Goal: Task Accomplishment & Management: Manage account settings

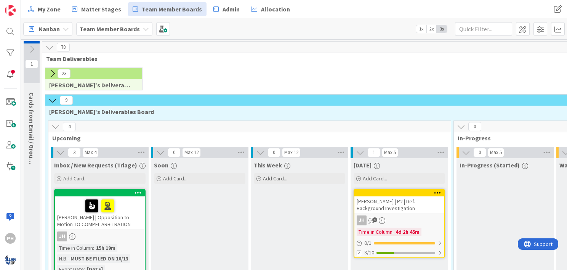
scroll to position [119, 0]
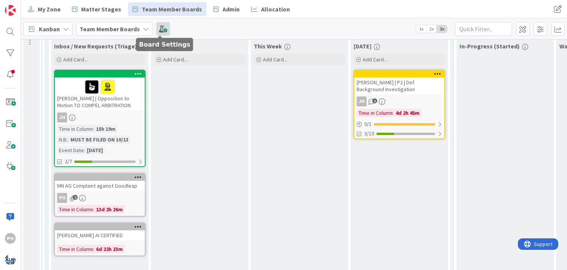
click at [157, 26] on span at bounding box center [163, 29] width 14 height 14
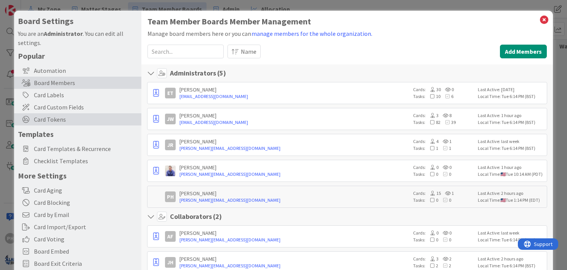
click at [48, 118] on span "Card Tokens" at bounding box center [86, 119] width 104 height 9
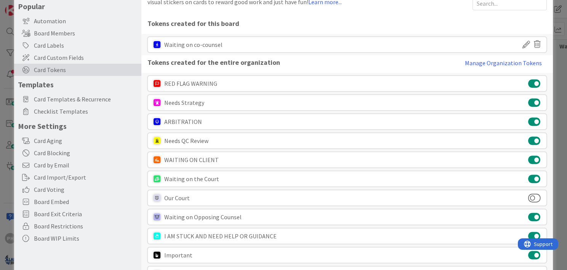
scroll to position [52, 0]
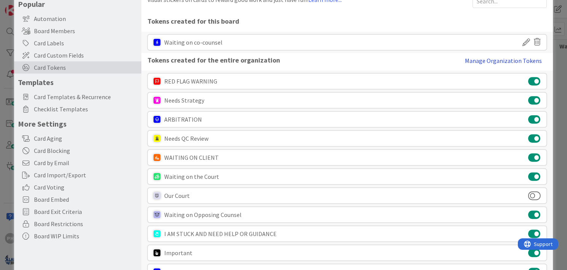
click at [503, 59] on button "Manage Organization Tokens" at bounding box center [503, 60] width 87 height 15
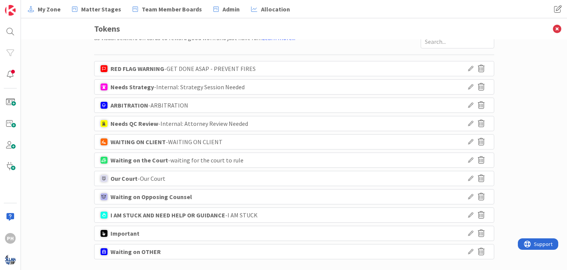
scroll to position [27, 0]
click at [468, 106] on icon at bounding box center [470, 105] width 5 height 5
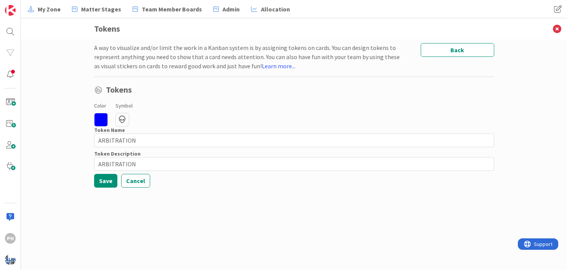
scroll to position [0, 0]
click at [138, 184] on button "Cancel" at bounding box center [135, 181] width 29 height 14
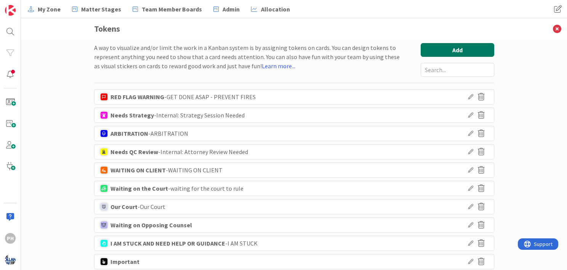
click at [448, 51] on button "Add" at bounding box center [458, 50] width 74 height 14
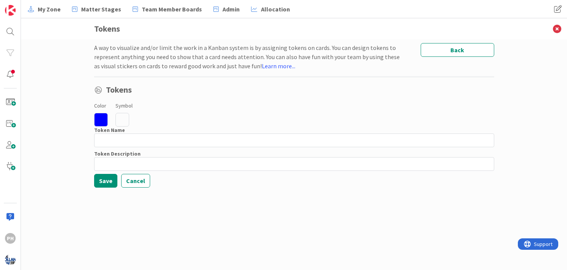
click at [121, 119] on icon at bounding box center [122, 120] width 14 height 14
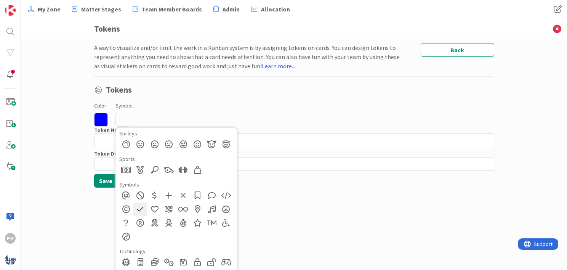
scroll to position [500, 0]
click at [134, 207] on div at bounding box center [140, 210] width 14 height 14
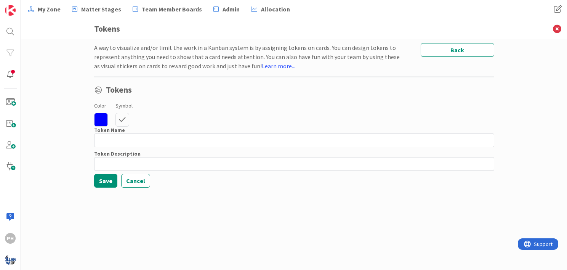
click at [98, 121] on icon at bounding box center [101, 120] width 14 height 14
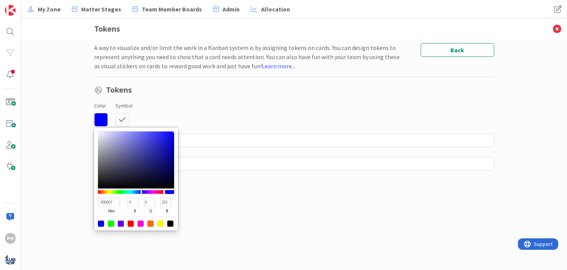
click at [139, 222] on div at bounding box center [141, 223] width 6 height 6
type input "FF00E5"
type input "255"
type input "229"
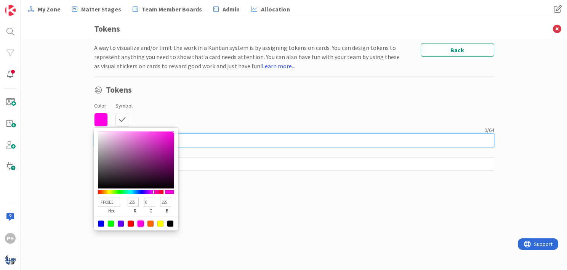
click at [202, 139] on input at bounding box center [294, 140] width 400 height 14
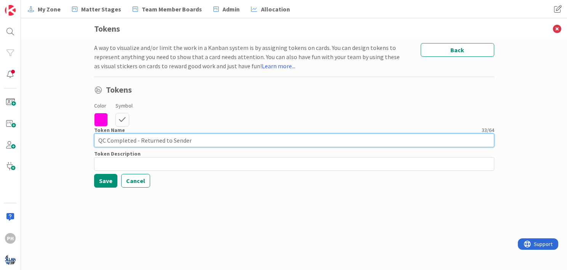
type input "QC Completed - Returned to Sender"
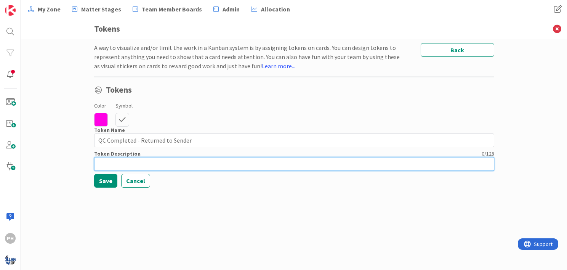
click at [122, 162] on input at bounding box center [294, 164] width 400 height 14
type input "Move the card back to the board of the team member who sent it."
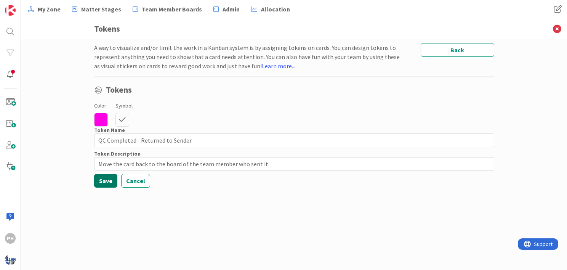
click at [107, 179] on button "Save" at bounding box center [105, 181] width 23 height 14
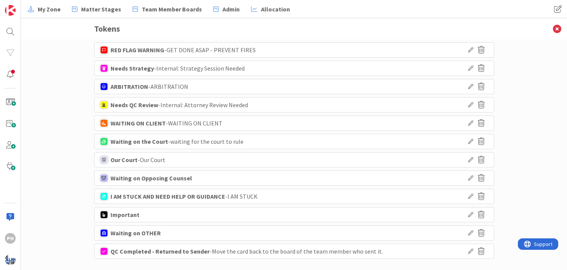
scroll to position [0, 0]
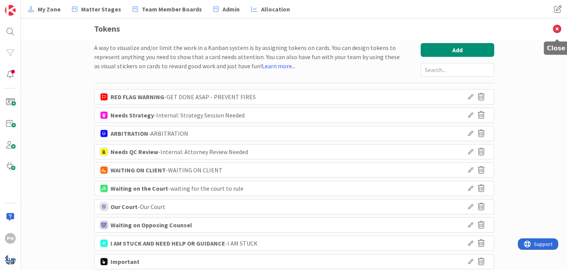
click at [554, 28] on icon at bounding box center [557, 28] width 20 height 21
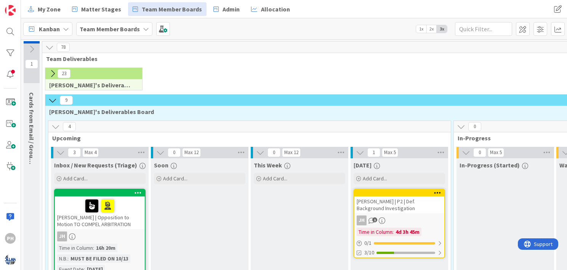
click at [134, 200] on div at bounding box center [99, 206] width 85 height 16
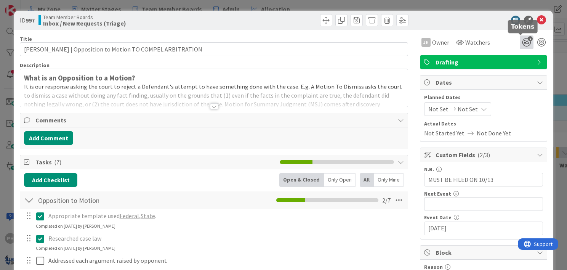
click at [520, 40] on icon "2" at bounding box center [527, 42] width 14 height 14
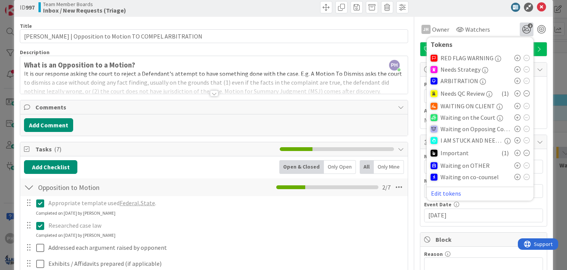
scroll to position [13, 0]
click at [430, 194] on button "Edit tokens" at bounding box center [445, 192] width 31 height 7
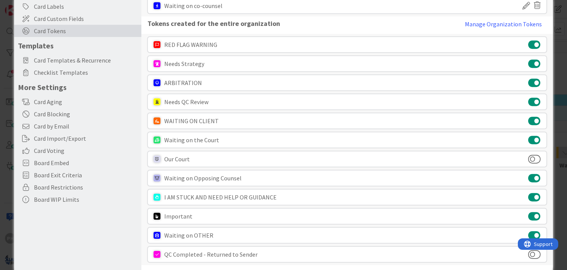
scroll to position [87, 0]
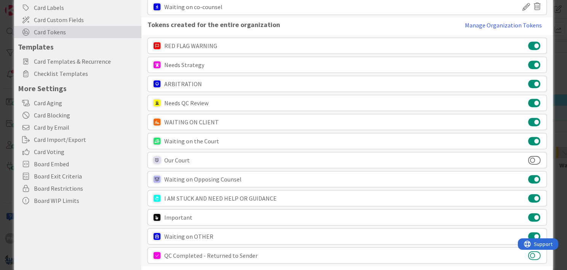
click at [528, 252] on button at bounding box center [534, 255] width 13 height 10
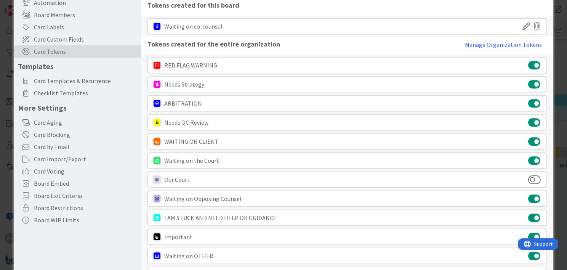
scroll to position [67, 0]
click at [528, 102] on button at bounding box center [534, 104] width 13 height 10
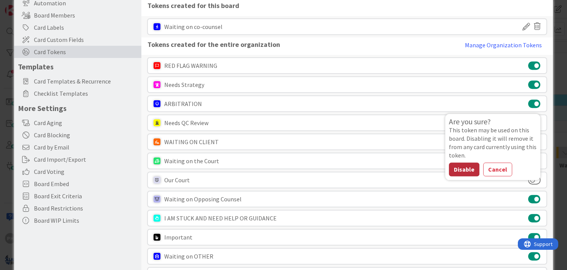
click at [452, 168] on button "Disable" at bounding box center [464, 169] width 30 height 14
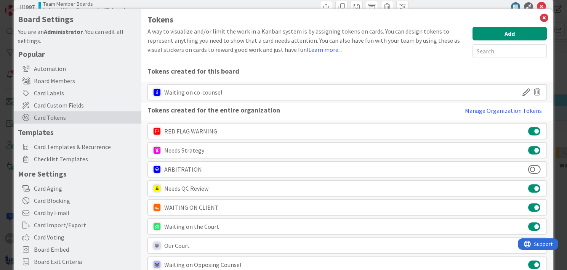
scroll to position [2, 0]
click at [539, 16] on icon at bounding box center [544, 18] width 10 height 11
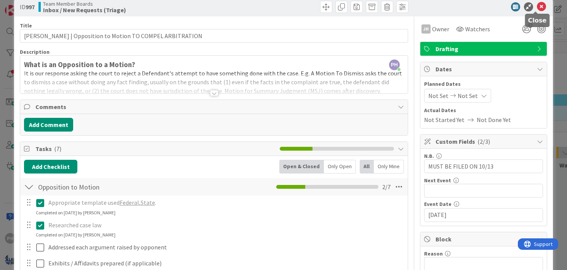
click at [537, 4] on icon at bounding box center [541, 6] width 9 height 9
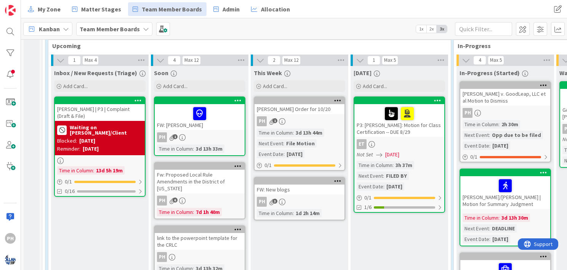
scroll to position [552, 0]
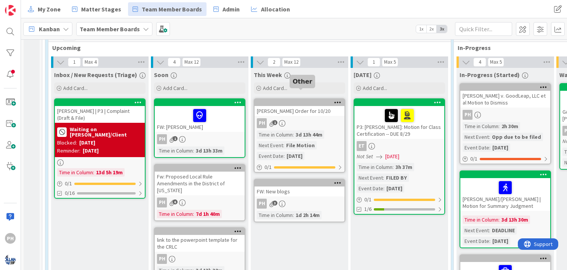
click at [323, 100] on div at bounding box center [301, 102] width 86 height 5
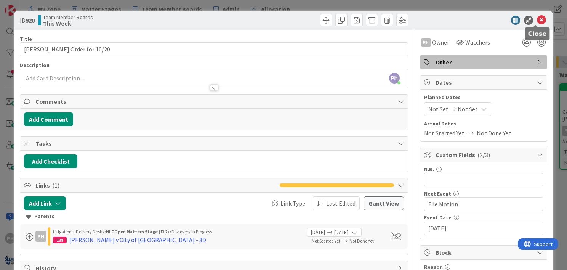
click at [537, 17] on icon at bounding box center [541, 20] width 9 height 9
